Goal: Obtain resource: Obtain resource

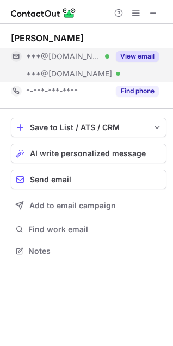
scroll to position [243, 173]
click at [128, 51] on button "View email" at bounding box center [137, 56] width 43 height 11
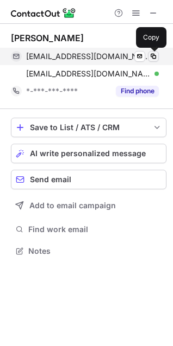
click at [153, 53] on span at bounding box center [153, 56] width 9 height 9
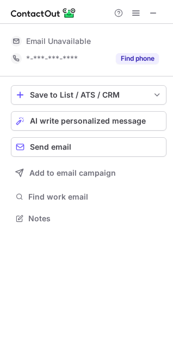
scroll to position [211, 173]
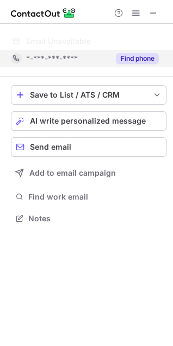
click at [132, 60] on button "Find phone" at bounding box center [137, 58] width 43 height 11
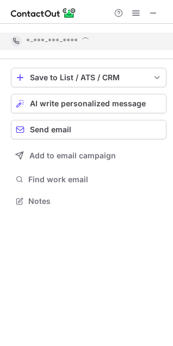
scroll to position [193, 173]
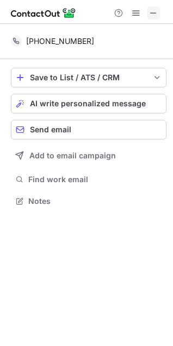
click at [157, 9] on span at bounding box center [153, 13] width 9 height 9
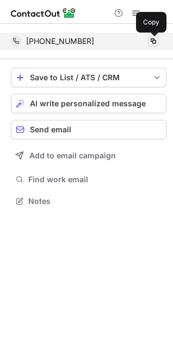
click at [156, 41] on span at bounding box center [153, 41] width 9 height 9
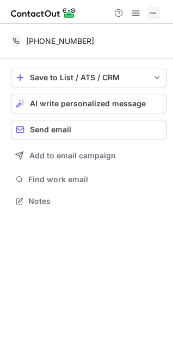
click at [155, 10] on span at bounding box center [153, 13] width 9 height 9
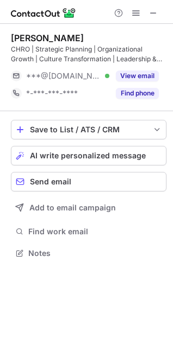
scroll to position [245, 173]
